Goal: Check status: Check status

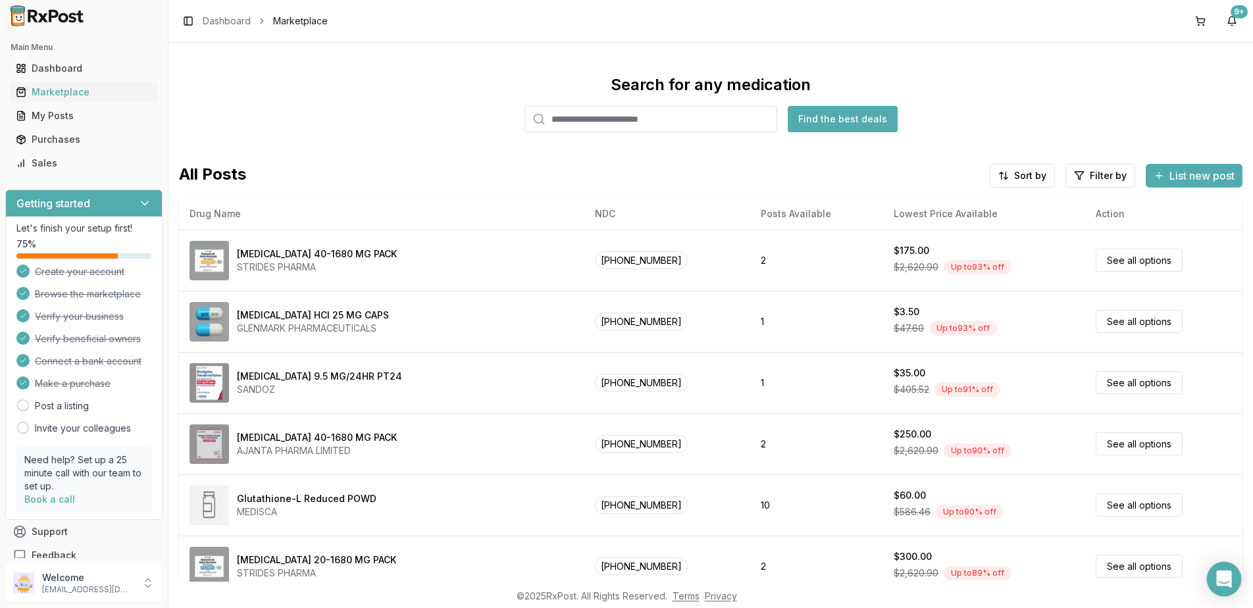
click at [1227, 574] on icon "Open Intercom Messenger" at bounding box center [1223, 579] width 15 height 17
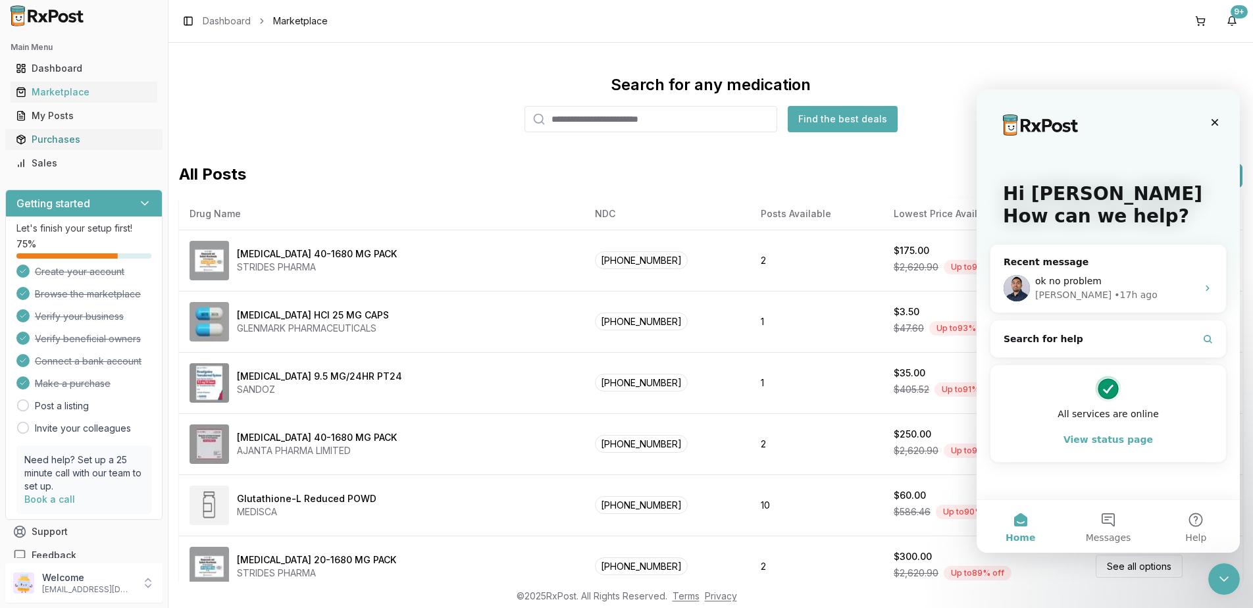
click at [41, 134] on div "Purchases" at bounding box center [84, 139] width 136 height 13
click at [1217, 567] on div "Close Intercom Messenger" at bounding box center [1223, 577] width 32 height 32
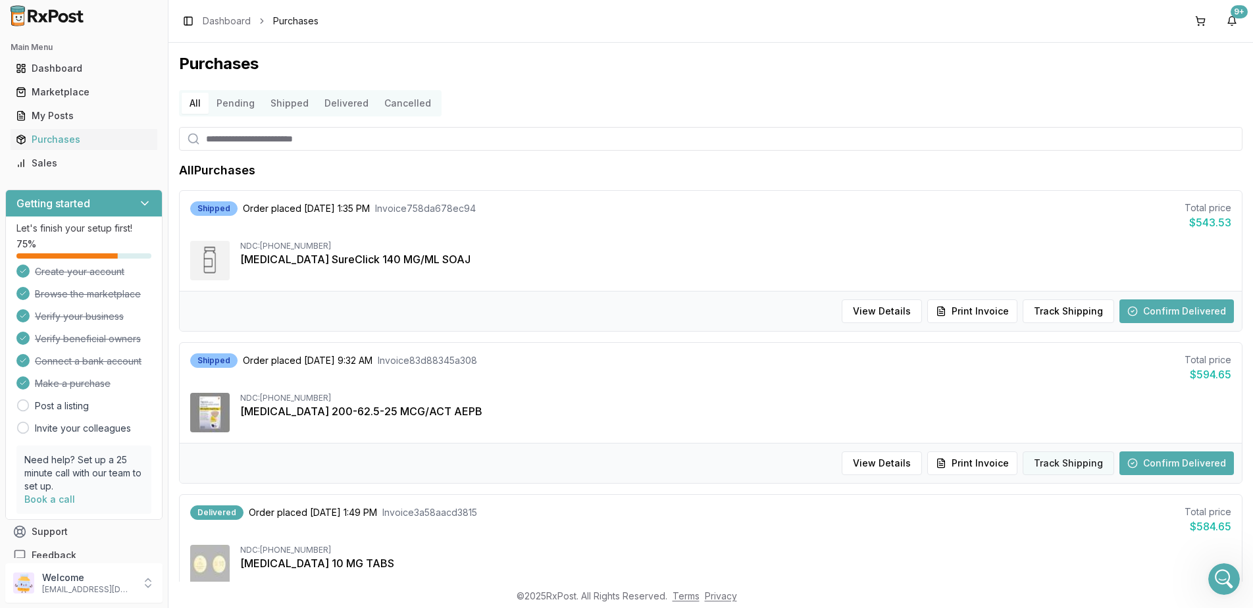
click at [1059, 464] on button "Track Shipping" at bounding box center [1068, 464] width 91 height 24
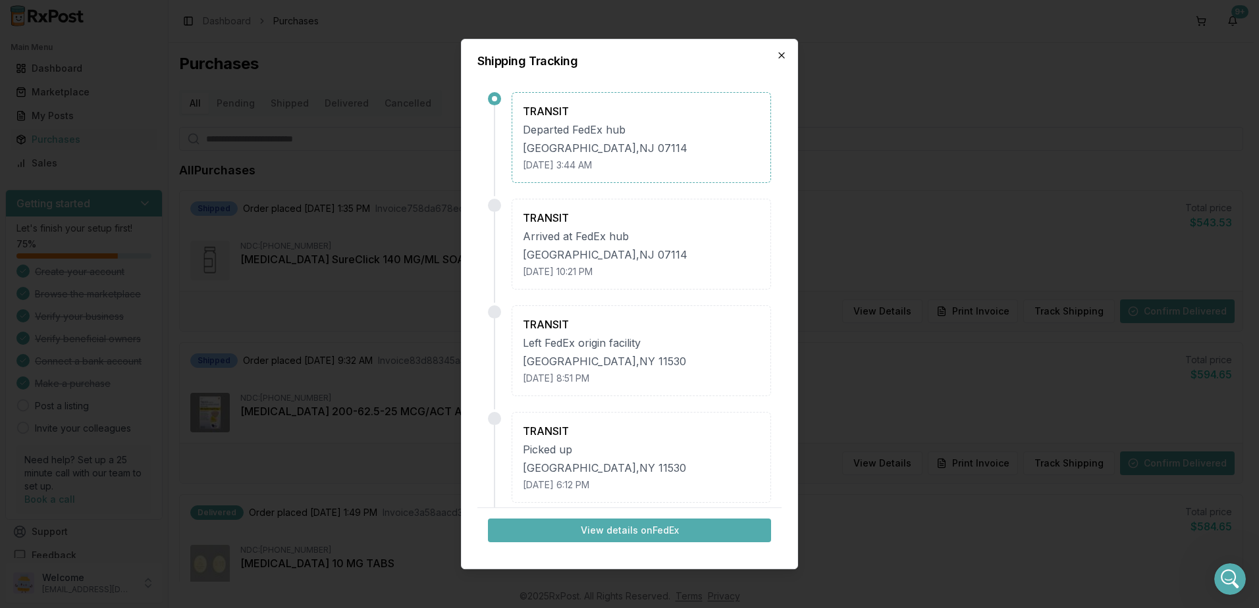
click at [786, 50] on icon "button" at bounding box center [781, 55] width 11 height 11
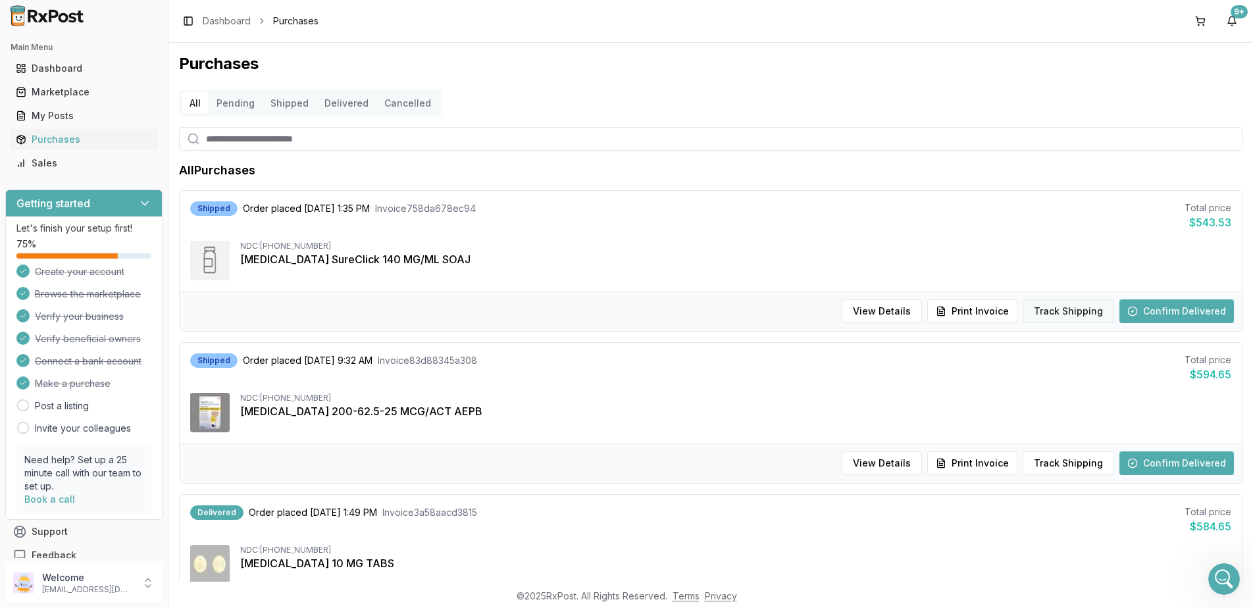
click at [1057, 314] on button "Track Shipping" at bounding box center [1068, 311] width 91 height 24
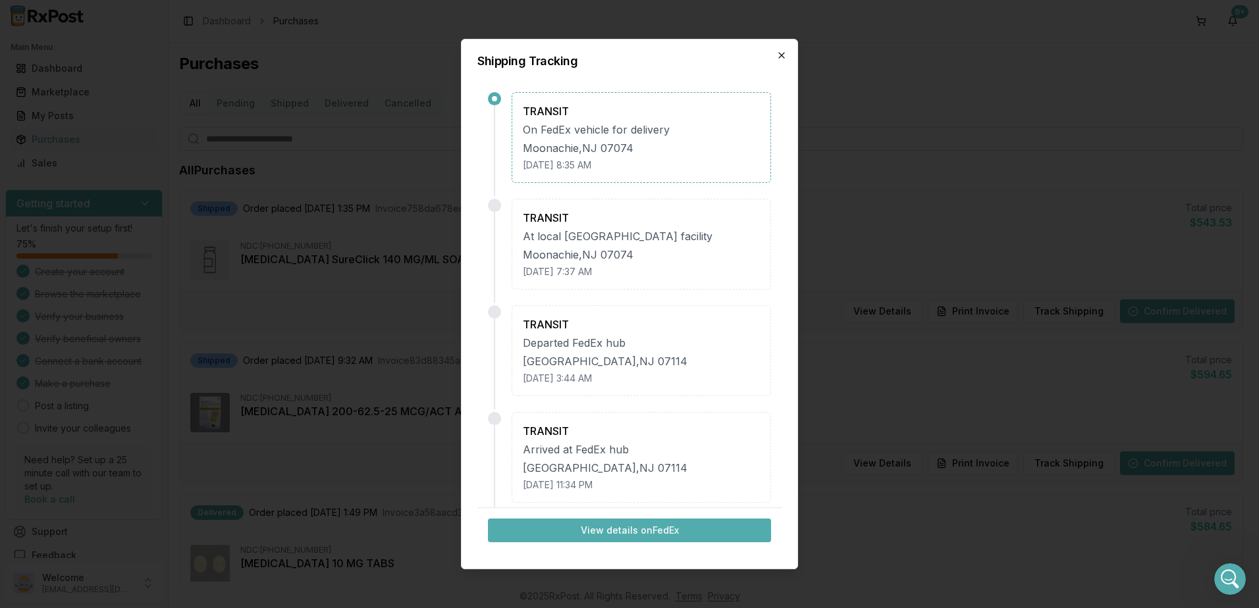
click at [779, 52] on icon "button" at bounding box center [781, 55] width 11 height 11
